Goal: Information Seeking & Learning: Understand process/instructions

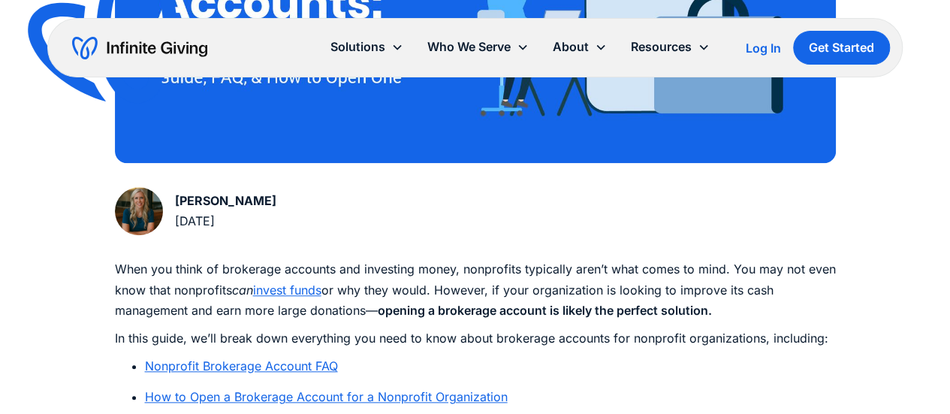
scroll to position [750, 0]
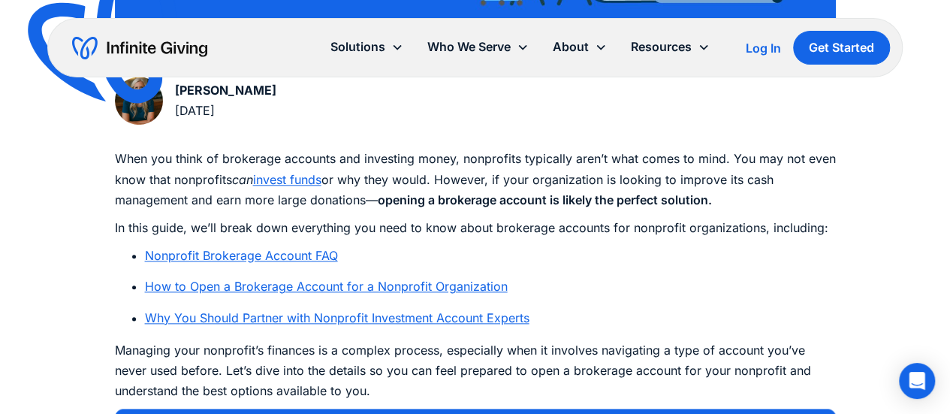
click at [428, 287] on link "How to Open a Brokerage Account for a Nonprofit Organization" at bounding box center [326, 286] width 363 height 15
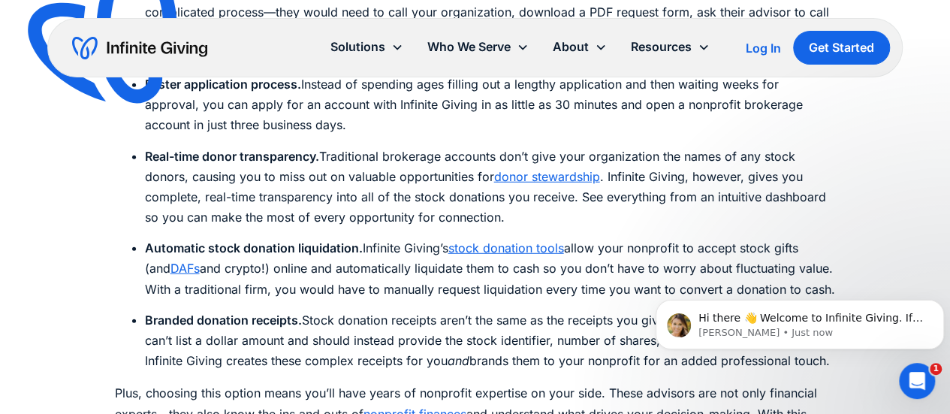
scroll to position [750, 0]
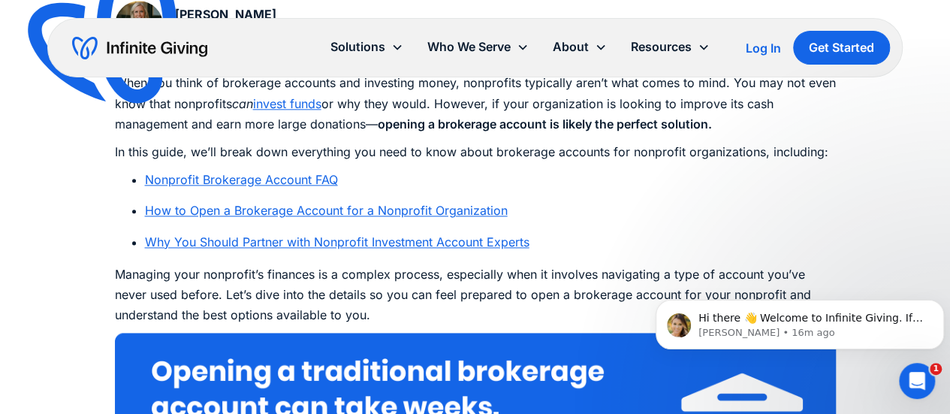
click at [403, 207] on link "How to Open a Brokerage Account for a Nonprofit Organization" at bounding box center [326, 210] width 363 height 15
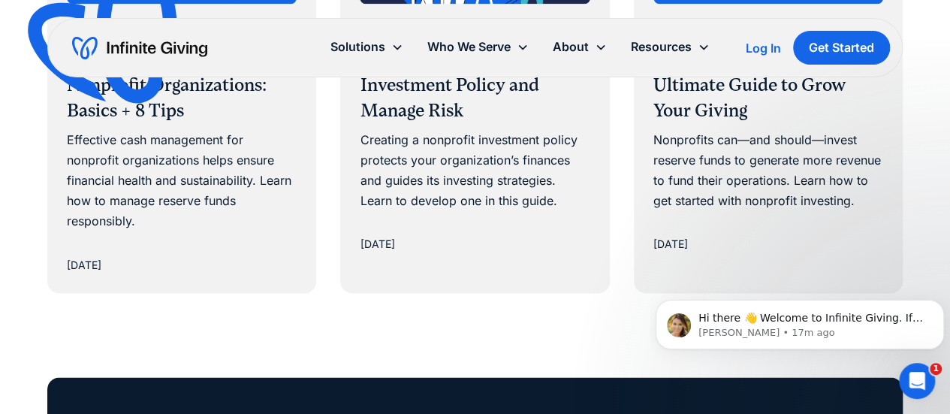
scroll to position [9691, 0]
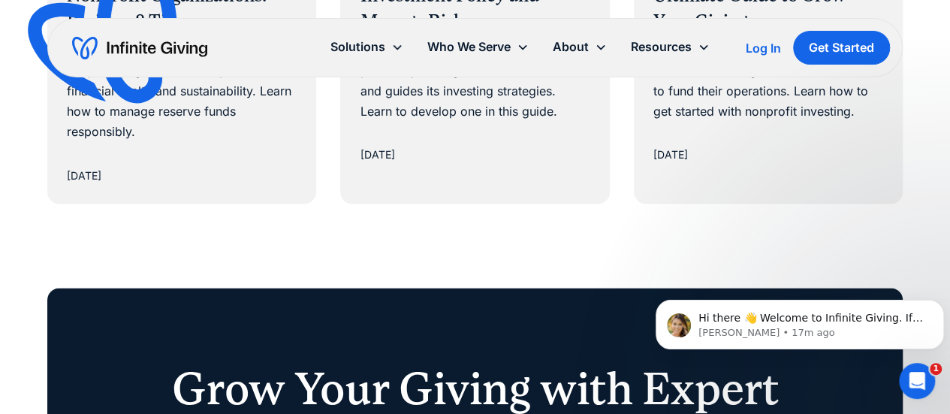
scroll to position [826, 0]
